Goal: Browse casually

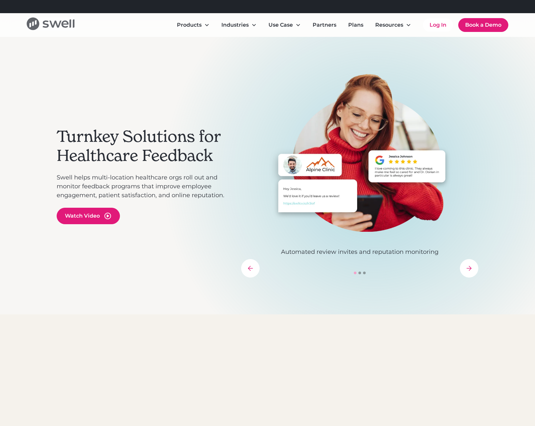
click at [56, 25] on icon "home" at bounding box center [51, 23] width 48 height 13
